Goal: Information Seeking & Learning: Learn about a topic

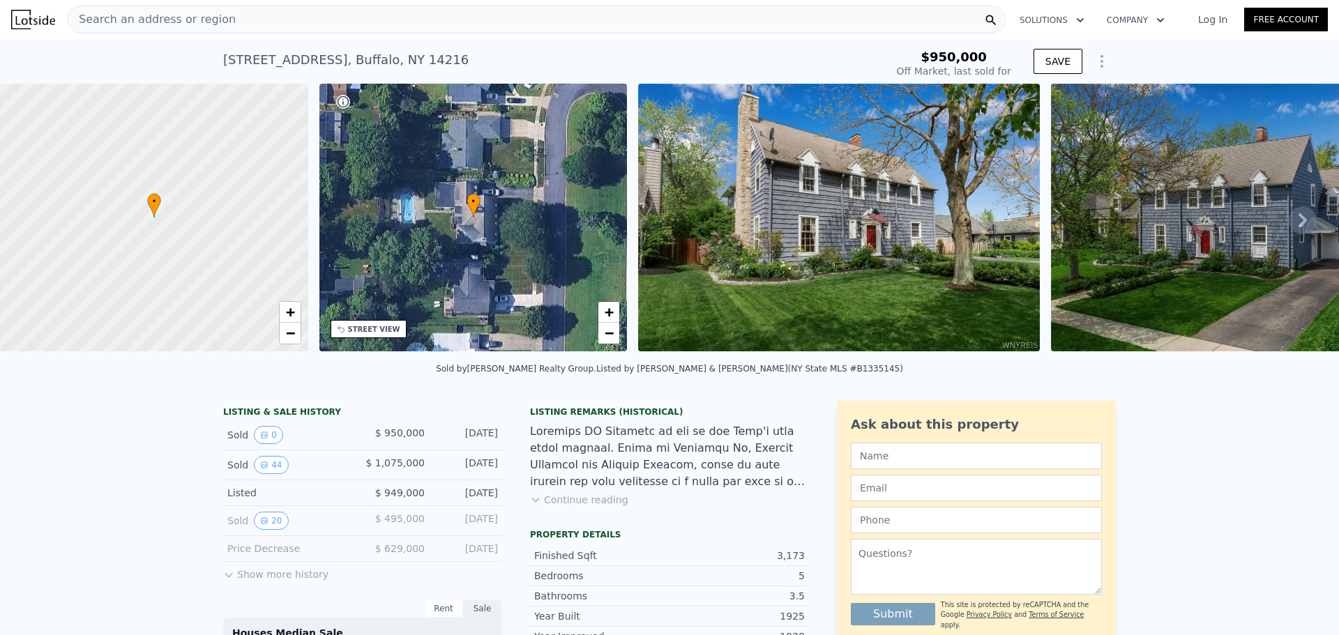
click at [1289, 222] on icon at bounding box center [1303, 220] width 28 height 28
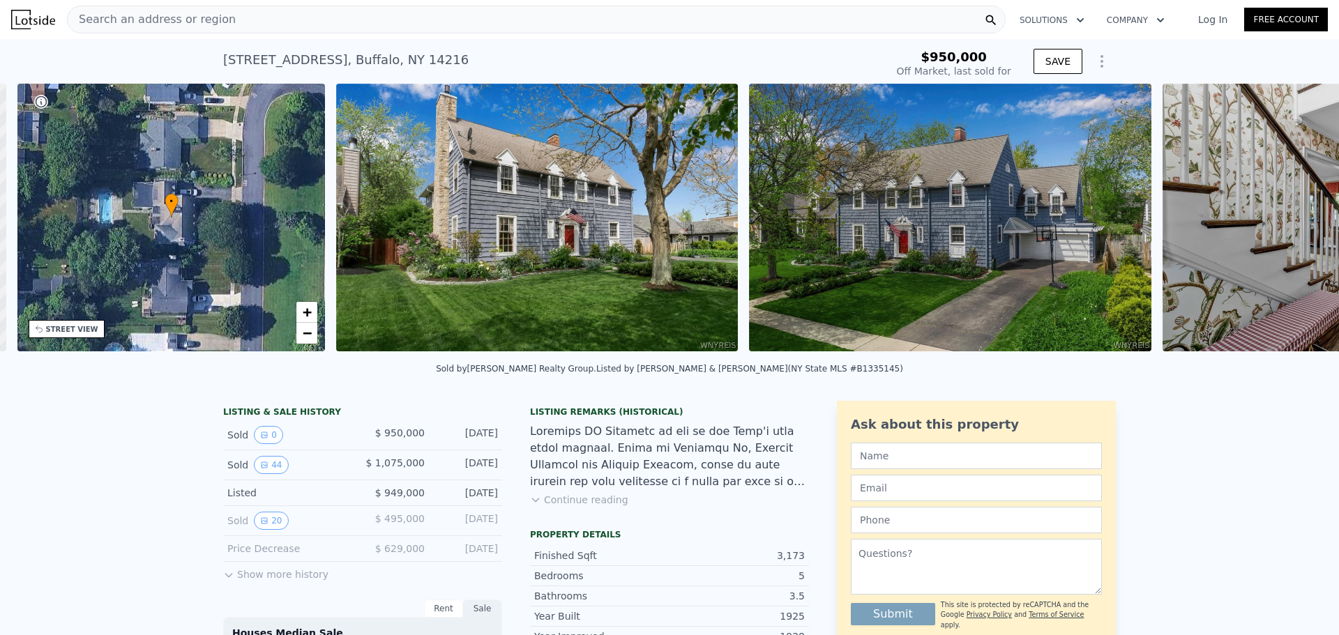
scroll to position [0, 325]
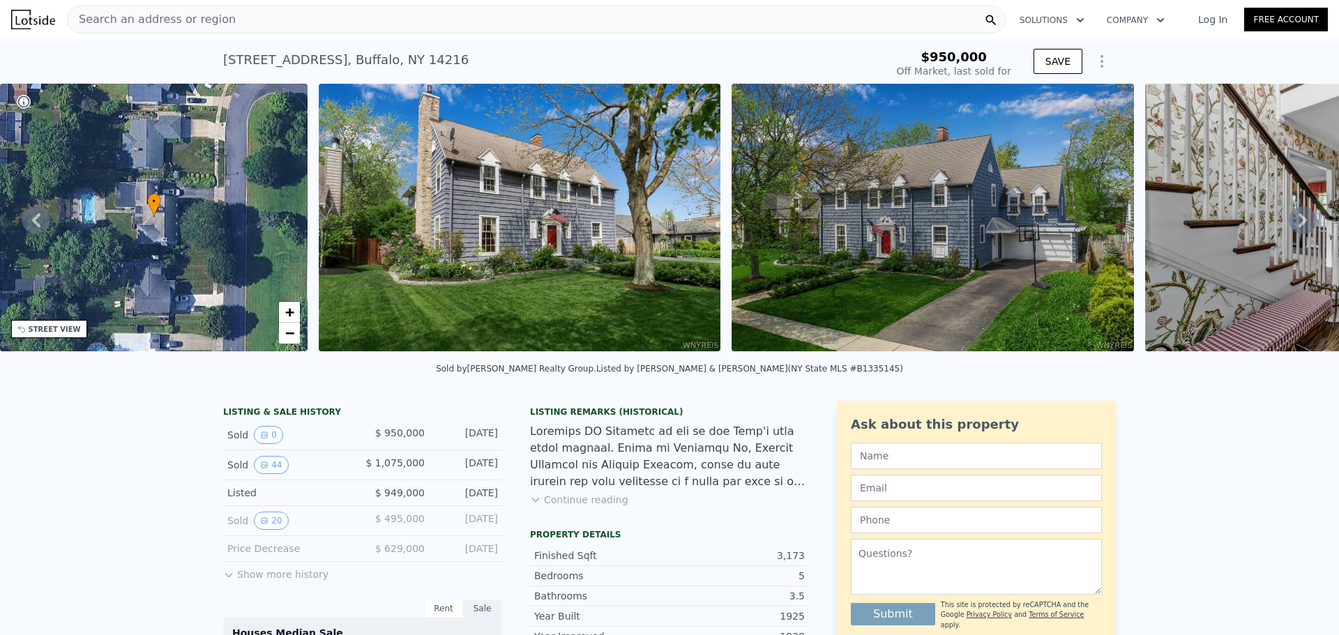
click at [614, 202] on img at bounding box center [520, 218] width 402 height 268
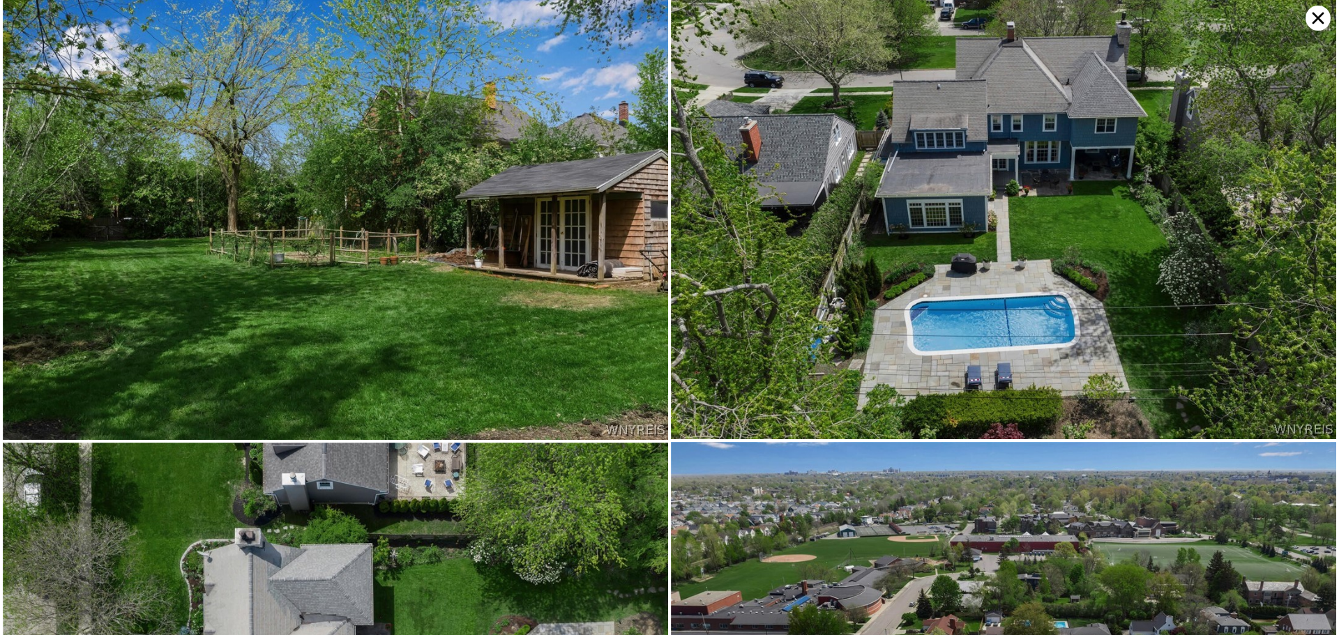
scroll to position [9198, 0]
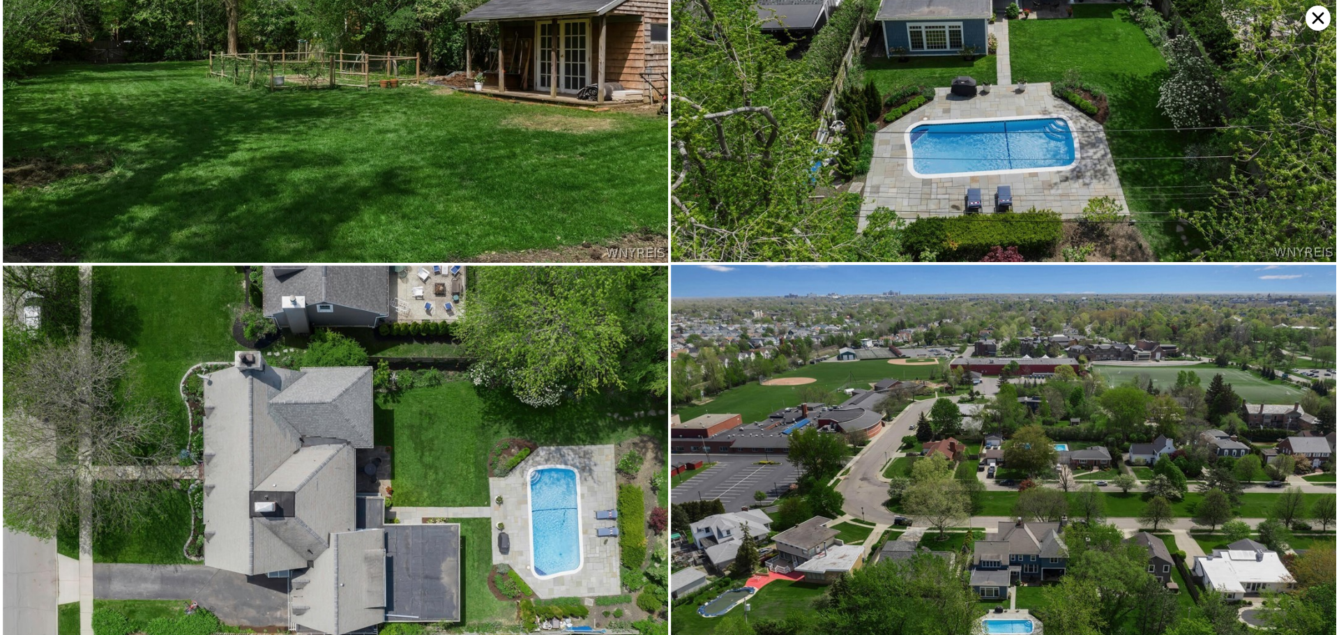
click at [1309, 14] on icon at bounding box center [1318, 18] width 25 height 25
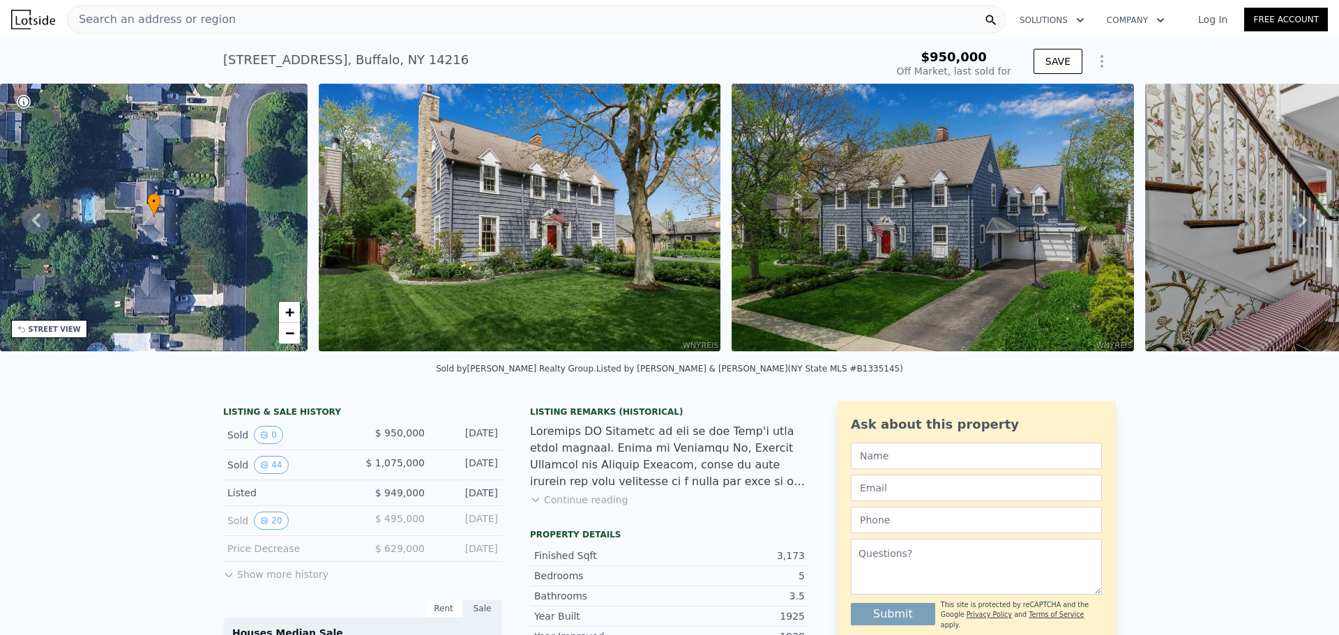
click at [578, 507] on button "Continue reading" at bounding box center [579, 500] width 98 height 14
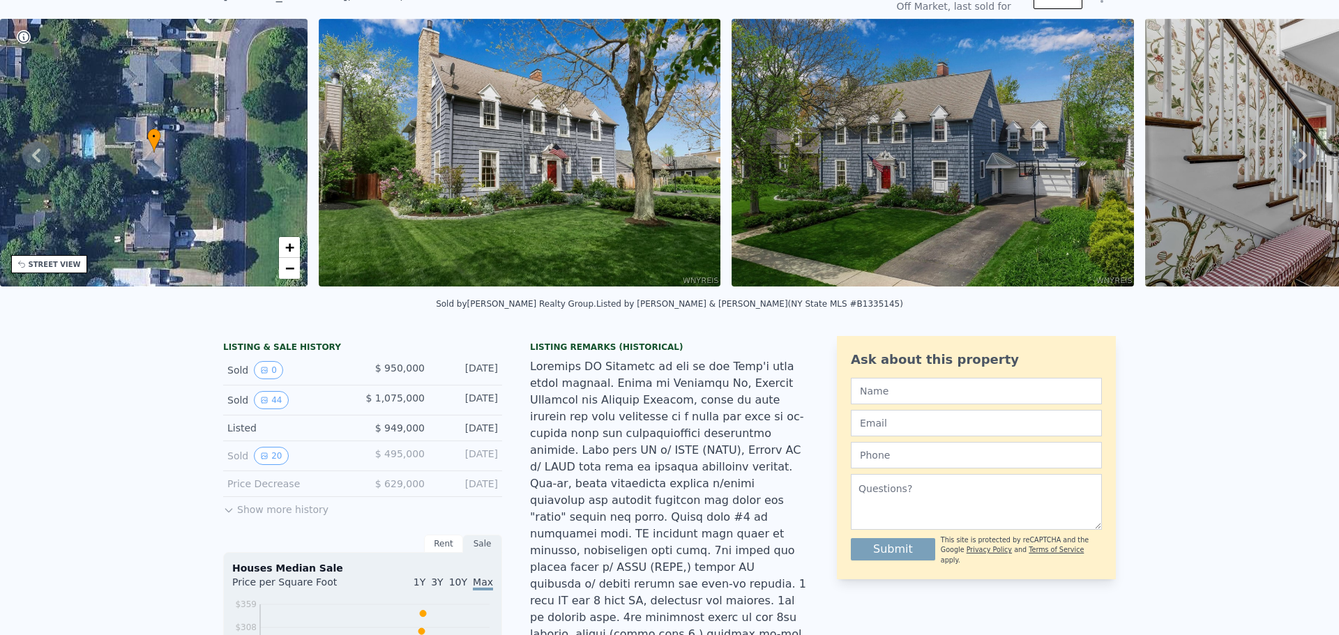
scroll to position [5, 0]
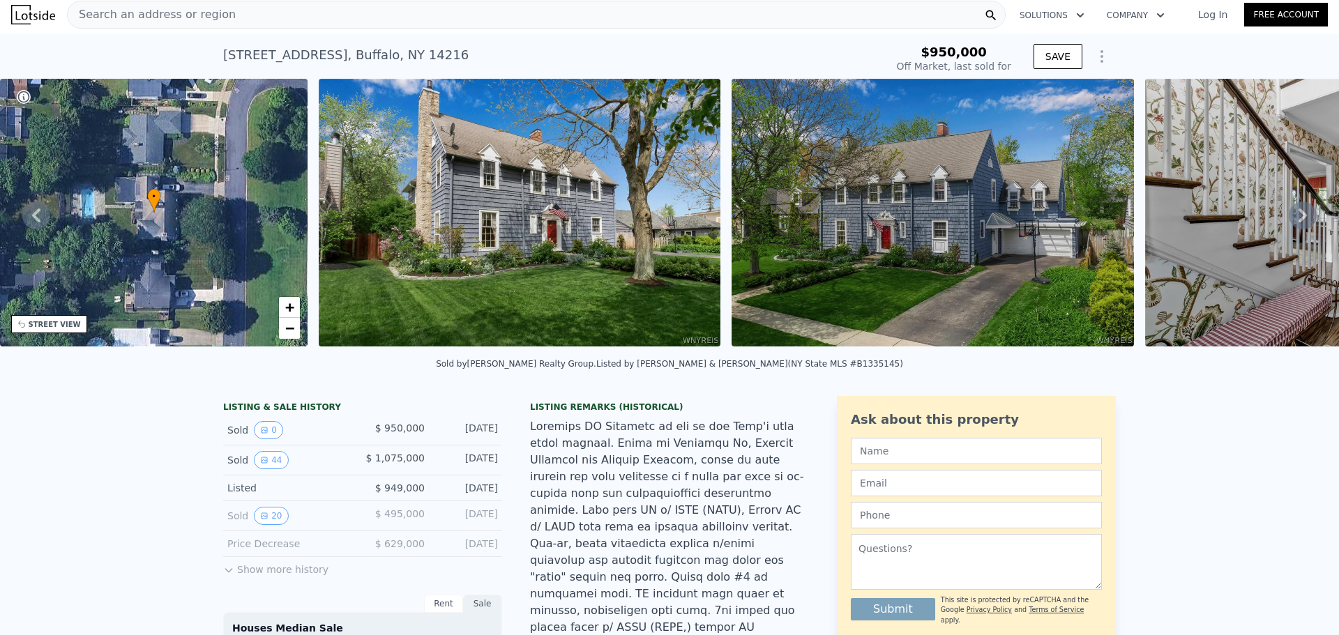
click at [248, 250] on div "• + −" at bounding box center [154, 213] width 308 height 268
click at [52, 324] on div "STREET VIEW" at bounding box center [55, 324] width 52 height 10
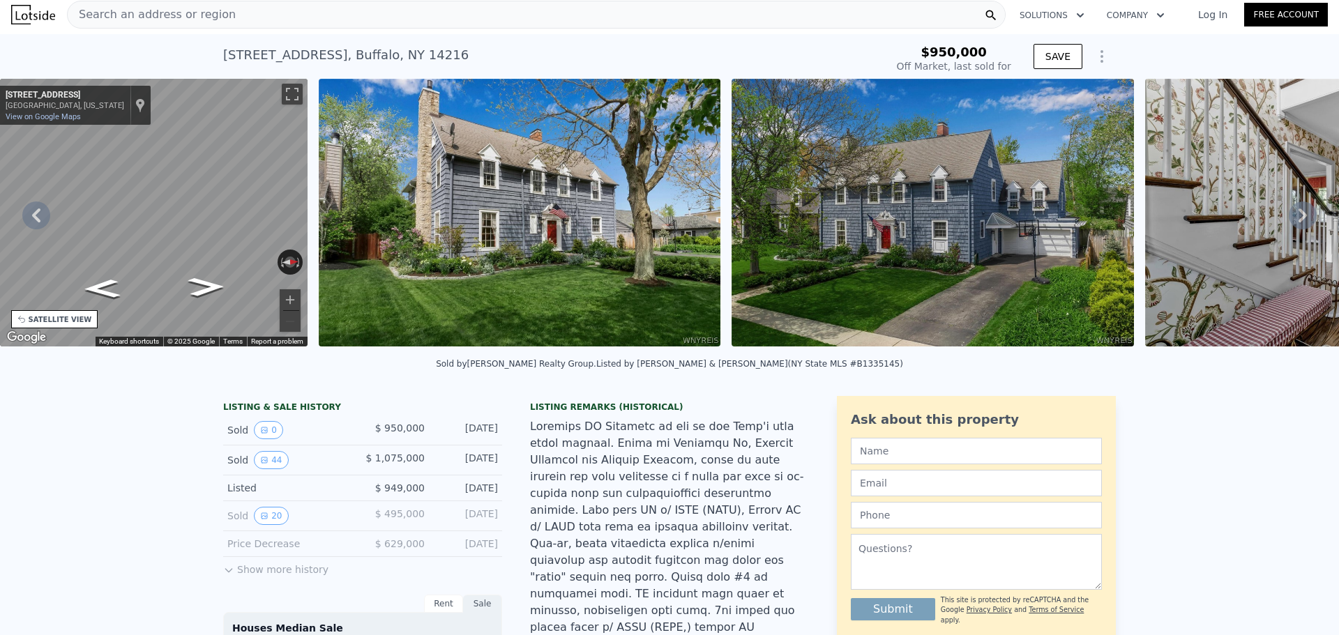
click at [52, 324] on div "SATELLITE VIEW" at bounding box center [60, 320] width 63 height 10
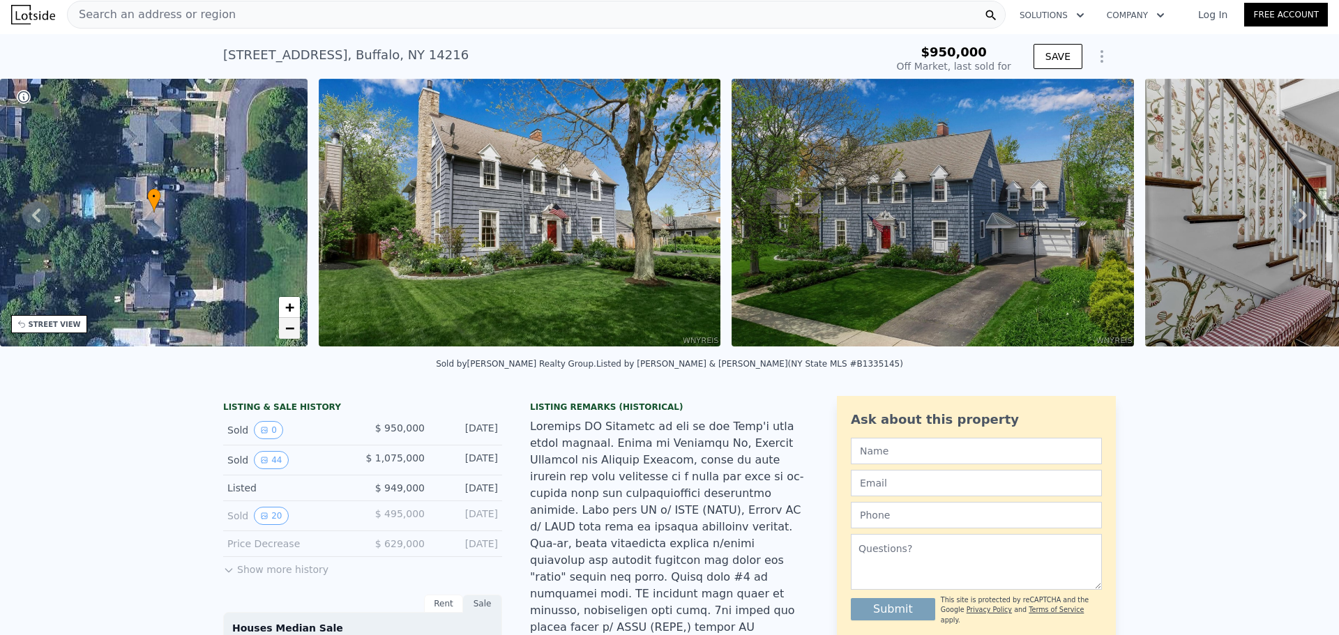
click at [299, 322] on link "−" at bounding box center [289, 328] width 21 height 21
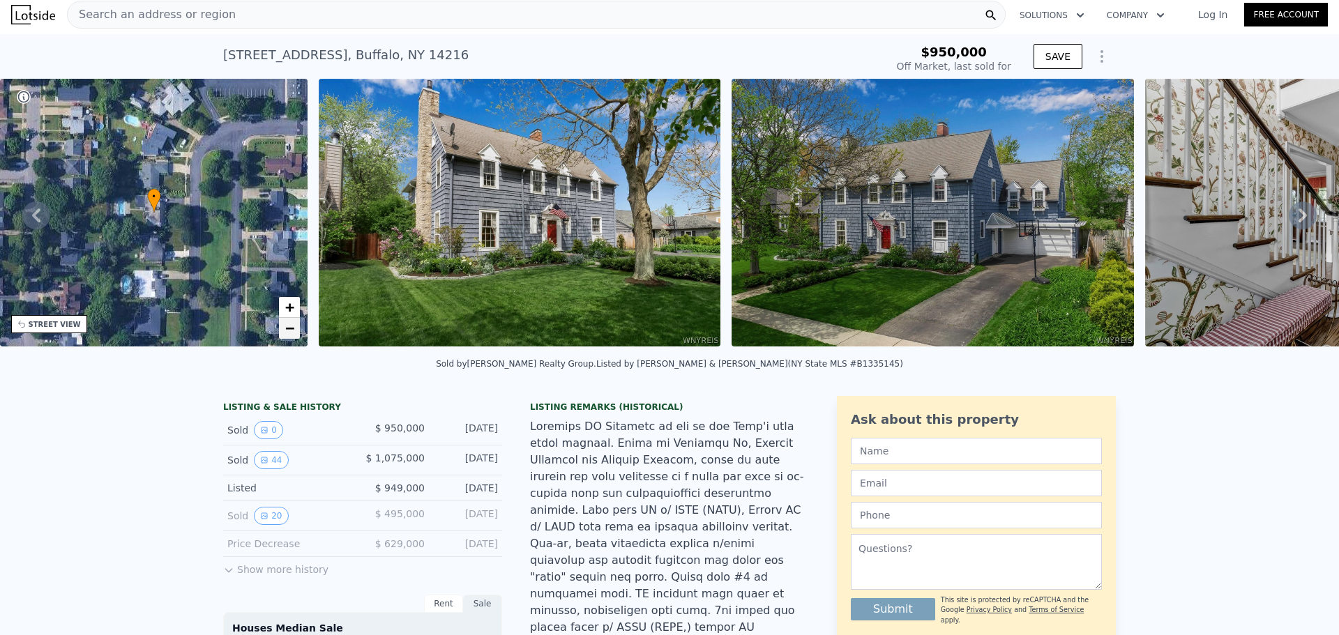
click at [291, 331] on span "−" at bounding box center [289, 327] width 9 height 17
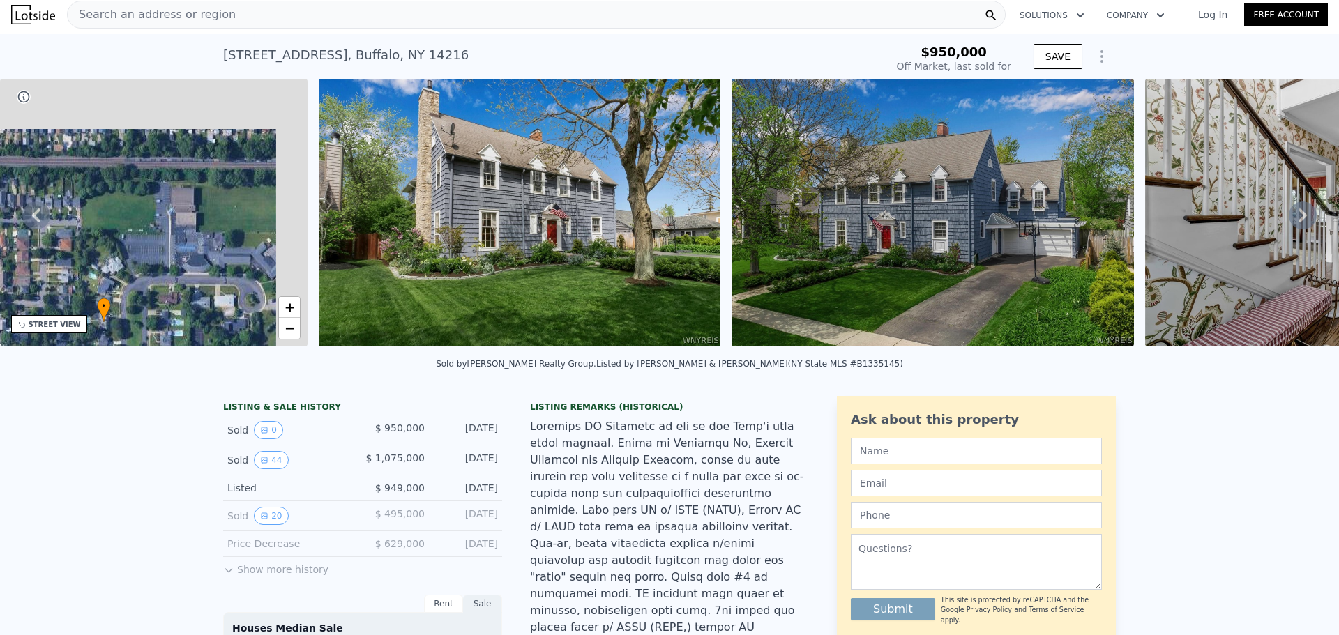
drag, startPoint x: 246, startPoint y: 160, endPoint x: 195, endPoint y: 270, distance: 121.4
click at [195, 270] on div "• + −" at bounding box center [154, 213] width 308 height 268
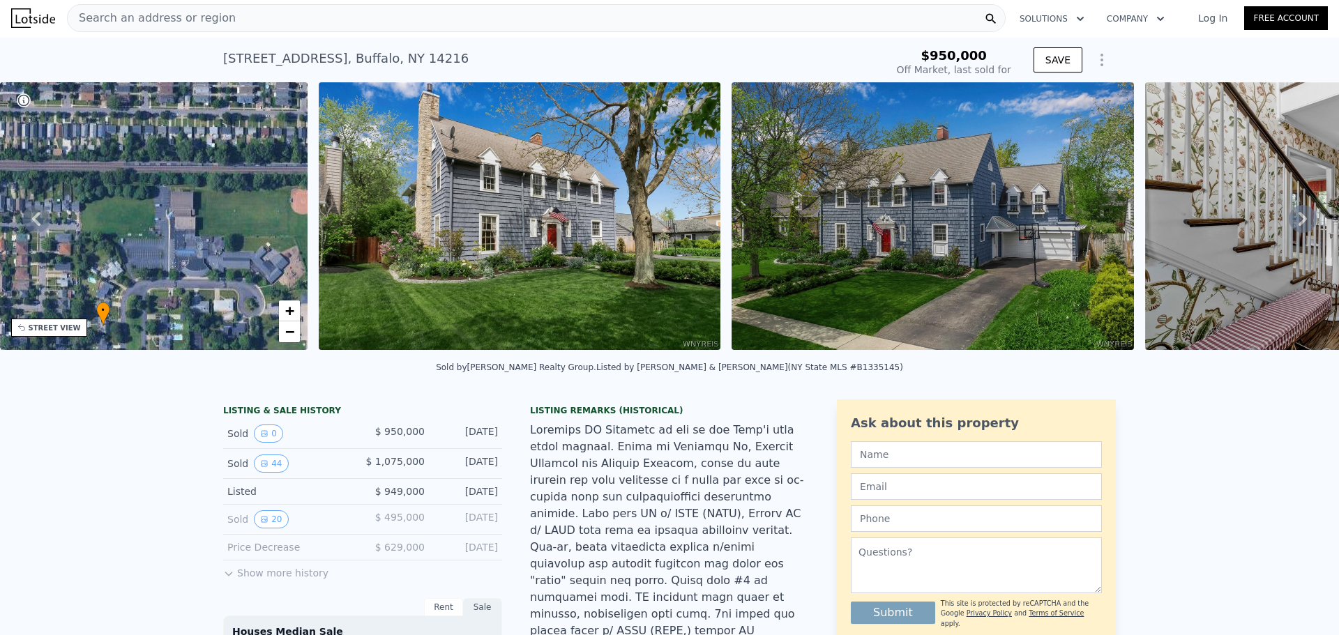
scroll to position [0, 0]
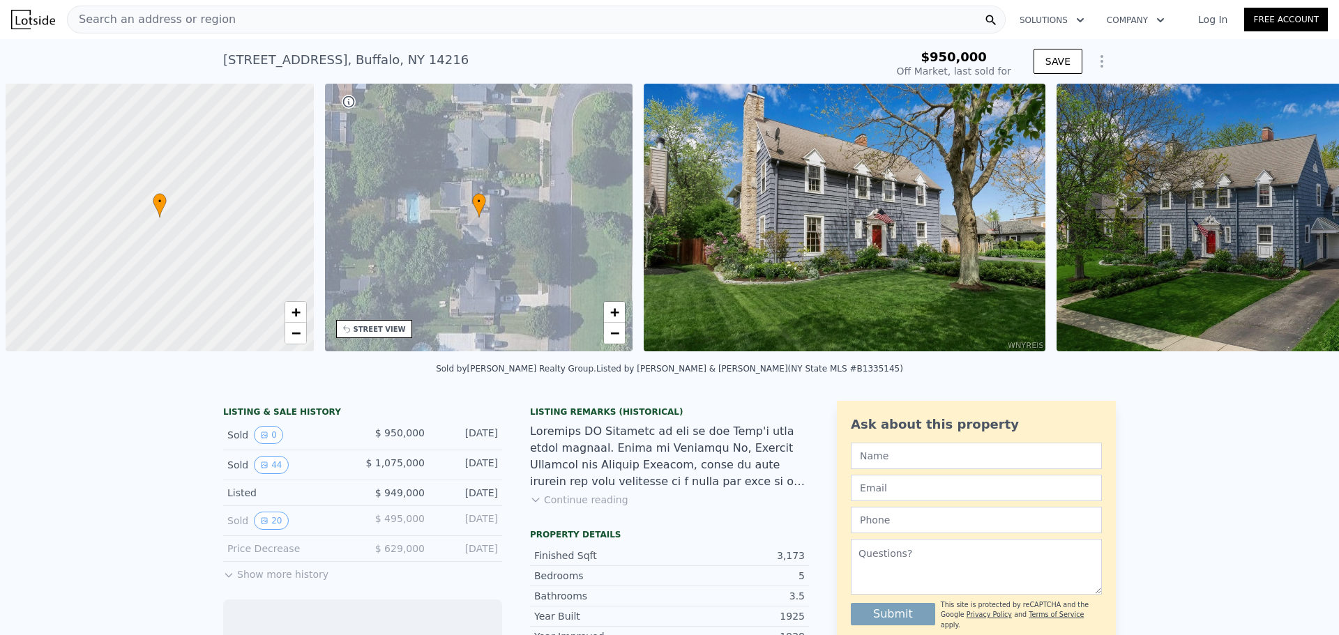
scroll to position [0, 6]
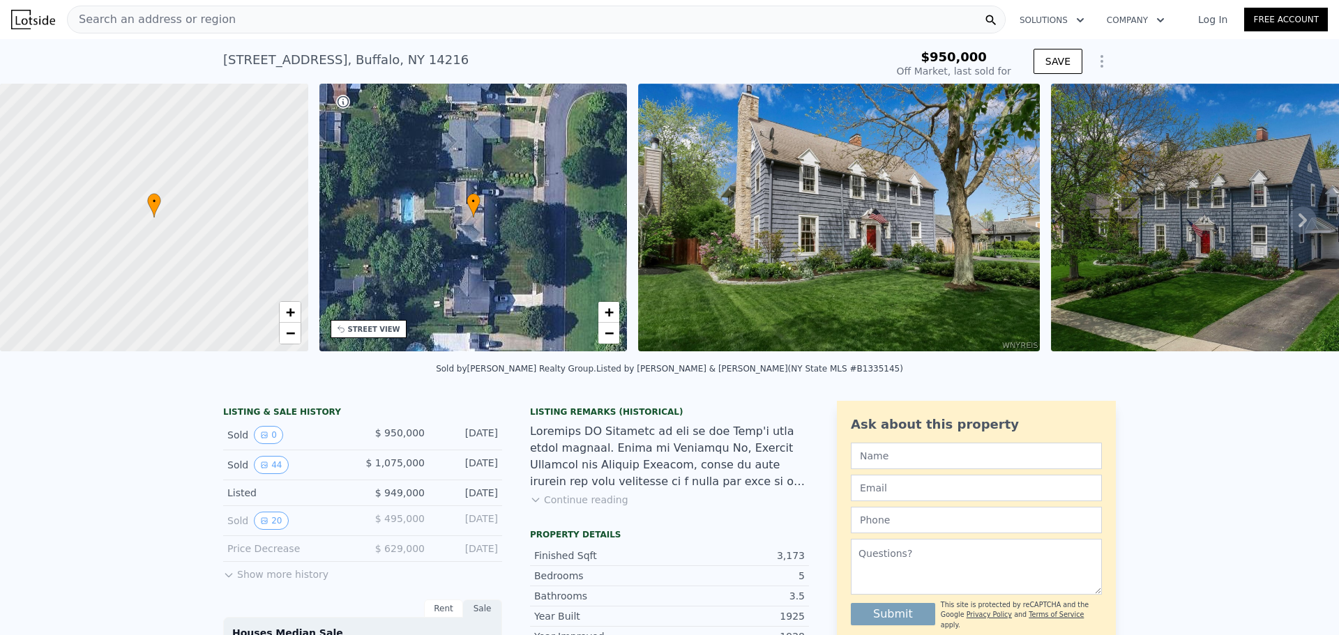
click at [952, 177] on img at bounding box center [839, 218] width 402 height 268
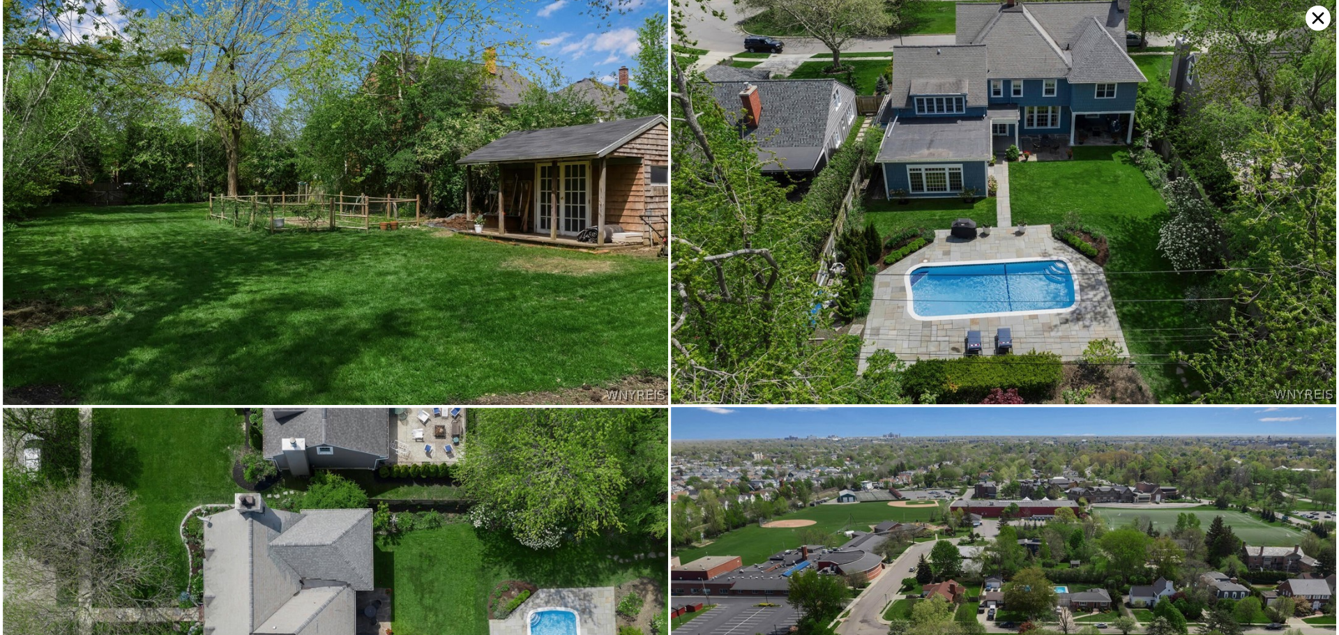
scroll to position [9198, 0]
